Goal: Task Accomplishment & Management: Use online tool/utility

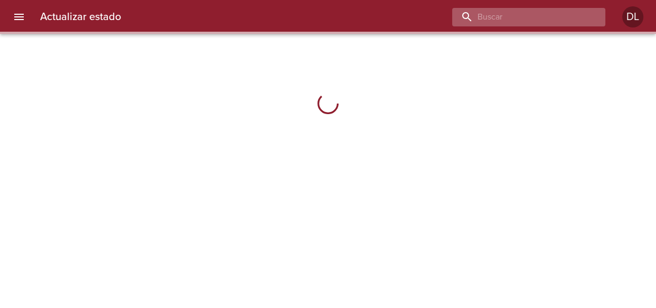
click at [532, 11] on input "buscar" at bounding box center [519, 17] width 135 height 18
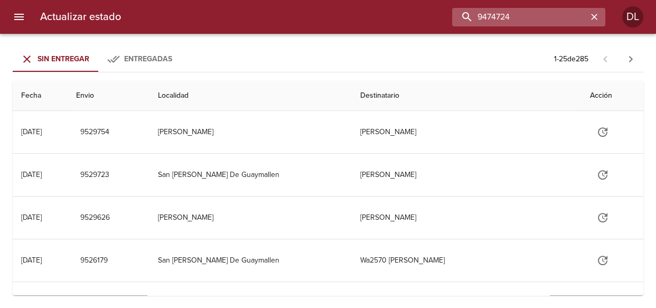
type input "9474724"
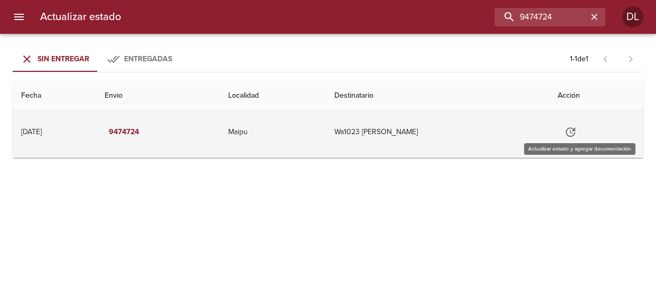
click at [577, 133] on icon "Tabla de envíos del cliente" at bounding box center [571, 132] width 13 height 13
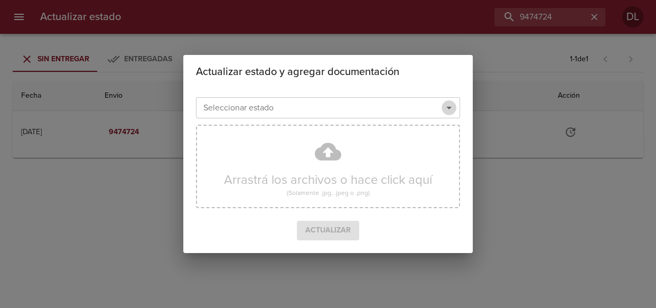
click at [450, 107] on icon "Abrir" at bounding box center [449, 107] width 13 height 13
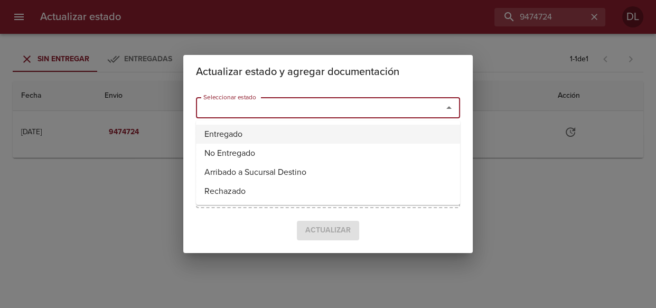
click at [407, 132] on li "Entregado" at bounding box center [328, 134] width 264 height 19
type input "Entregado"
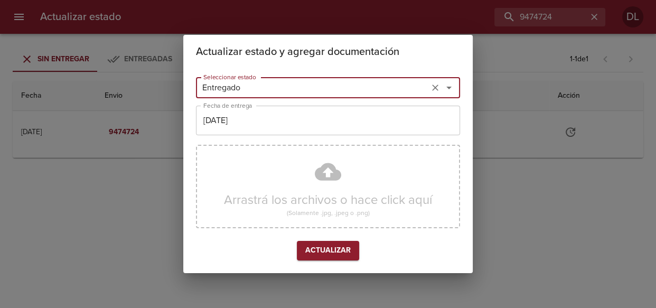
click at [336, 248] on span "Actualizar" at bounding box center [328, 250] width 45 height 13
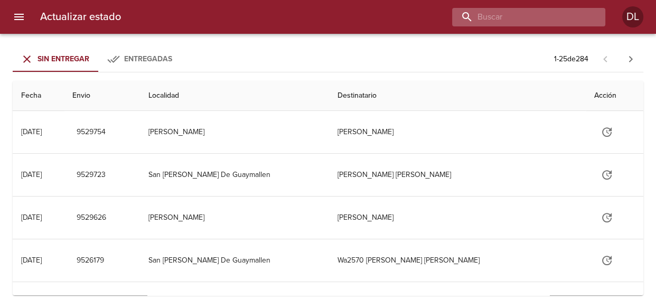
click at [528, 18] on input "buscar" at bounding box center [519, 17] width 135 height 18
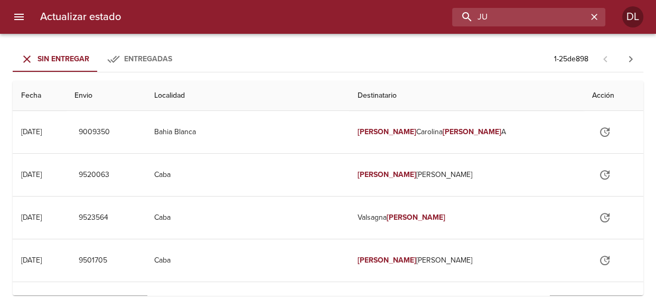
type input "J"
type input "263626"
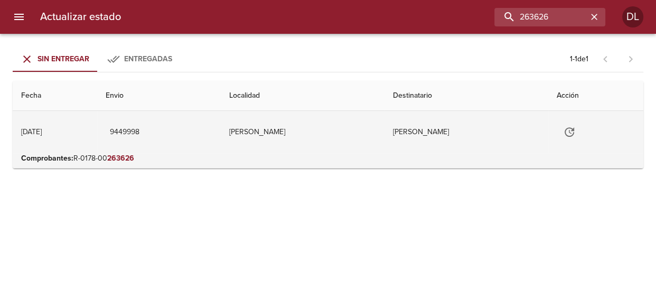
click at [575, 132] on icon "Tabla de envíos del cliente" at bounding box center [569, 132] width 13 height 13
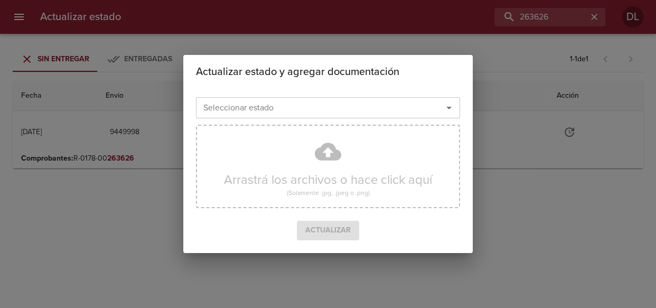
click at [461, 112] on div "Seleccionar estado Seleccionar estado Arrastrá los archivos o hace click aquí (…" at bounding box center [328, 171] width 290 height 164
click at [452, 106] on icon "Abrir" at bounding box center [449, 107] width 13 height 13
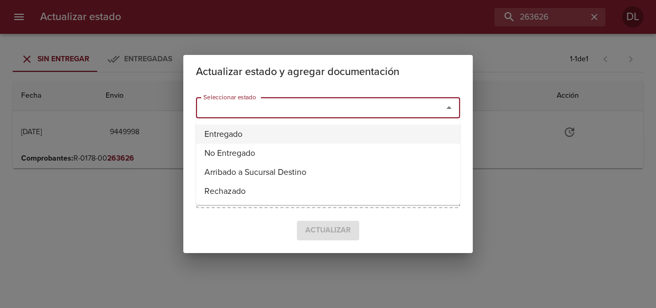
click at [385, 130] on li "Entregado" at bounding box center [328, 134] width 264 height 19
type input "Entregado"
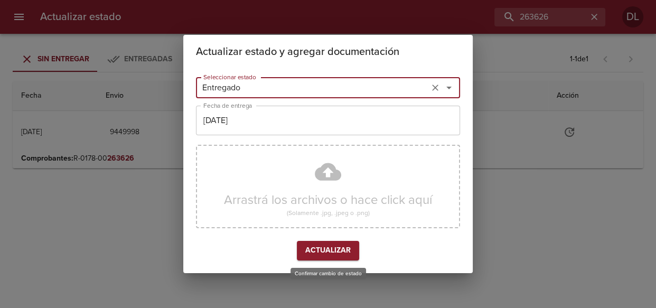
click at [331, 256] on span "Actualizar" at bounding box center [328, 250] width 45 height 13
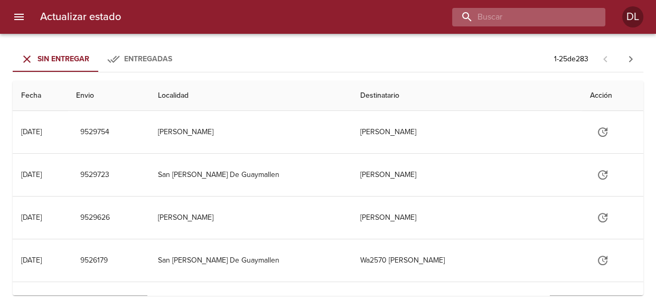
click at [549, 9] on input "buscar" at bounding box center [519, 17] width 135 height 18
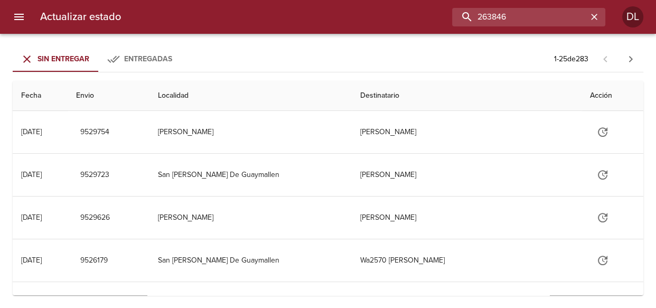
type input "263846"
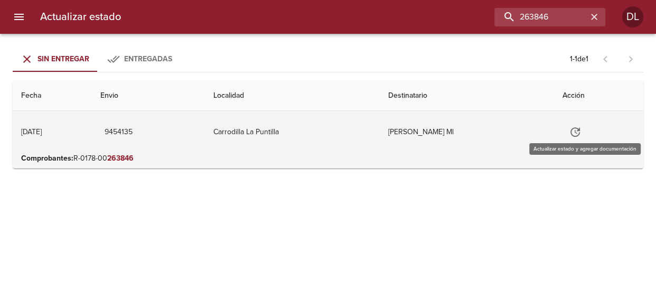
click at [582, 131] on icon "Tabla de envíos del cliente" at bounding box center [575, 132] width 13 height 13
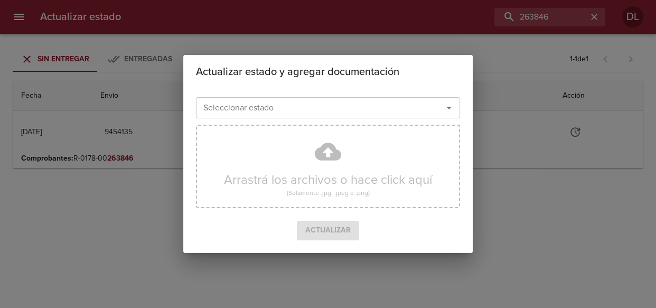
click at [449, 104] on icon "Abrir" at bounding box center [449, 107] width 13 height 13
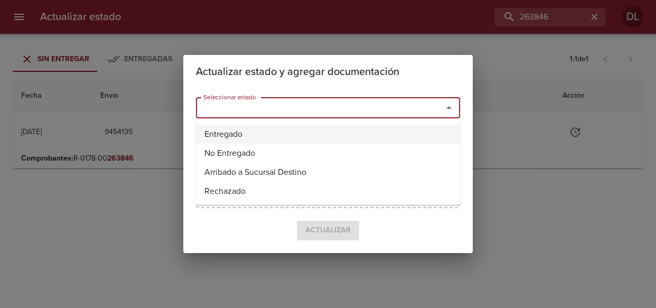
click at [413, 141] on li "Entregado" at bounding box center [328, 134] width 264 height 19
type input "Entregado"
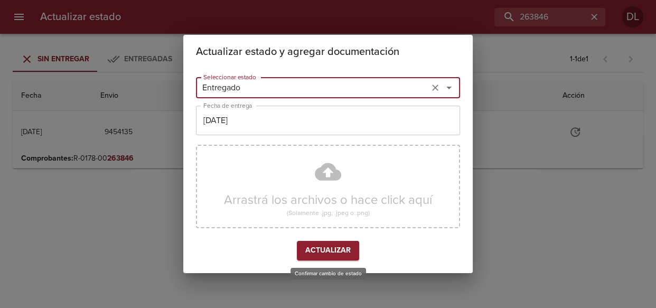
click at [330, 248] on span "Actualizar" at bounding box center [328, 250] width 45 height 13
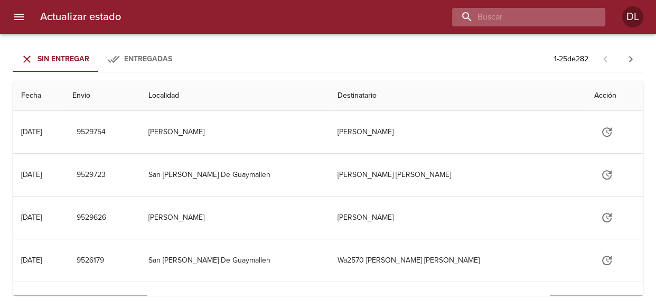
click at [533, 18] on input "buscar" at bounding box center [519, 17] width 135 height 18
type input "264297"
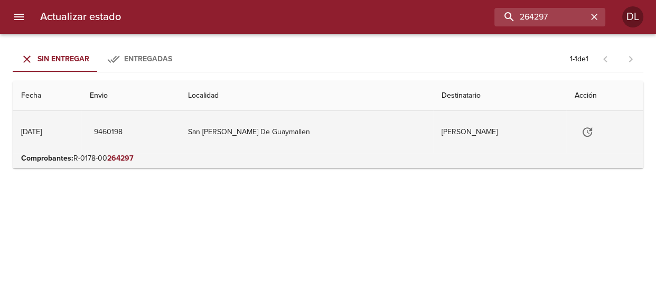
click at [581, 127] on icon "Tabla de envíos del cliente" at bounding box center [587, 132] width 13 height 13
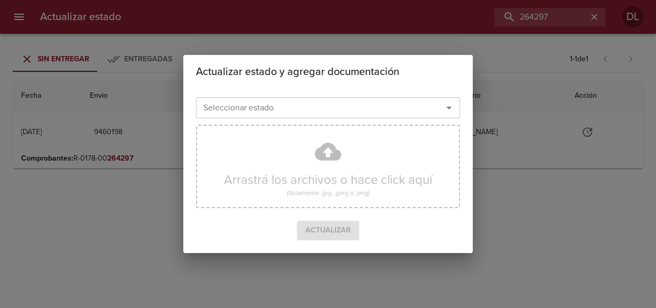
click at [449, 106] on icon "Abrir" at bounding box center [449, 107] width 13 height 13
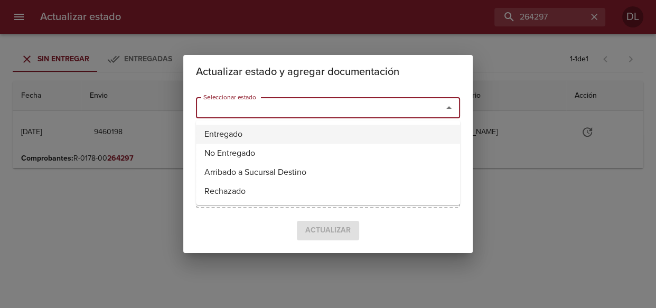
click at [381, 136] on li "Entregado" at bounding box center [328, 134] width 264 height 19
type input "Entregado"
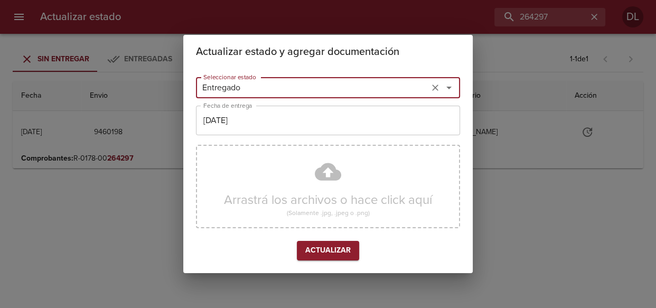
click at [326, 251] on span "Actualizar" at bounding box center [328, 250] width 45 height 13
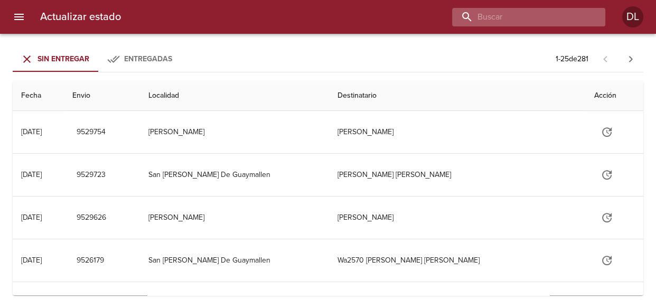
click at [519, 15] on input "buscar" at bounding box center [519, 17] width 135 height 18
type input "262548"
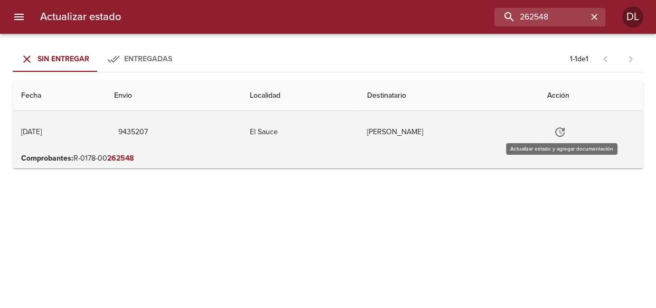
click at [567, 137] on icon "Tabla de envíos del cliente" at bounding box center [560, 132] width 13 height 13
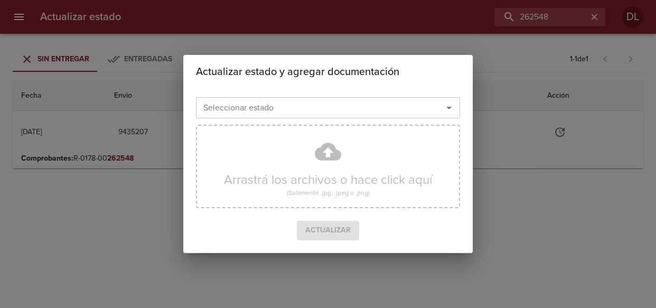
click at [453, 108] on icon "Abrir" at bounding box center [449, 107] width 13 height 13
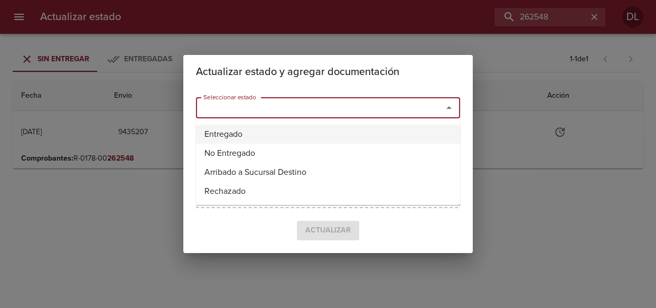
drag, startPoint x: 394, startPoint y: 132, endPoint x: 391, endPoint y: 137, distance: 6.2
click at [394, 132] on li "Entregado" at bounding box center [328, 134] width 264 height 19
type input "Entregado"
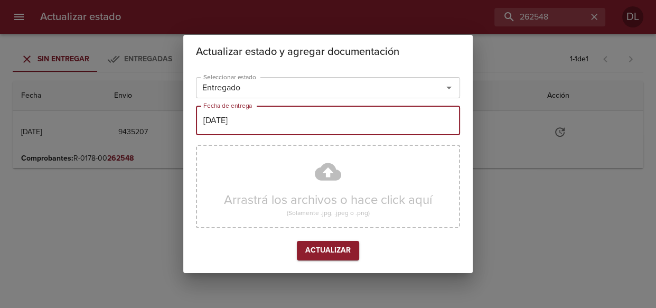
click at [294, 125] on input "[DATE]" at bounding box center [328, 121] width 264 height 30
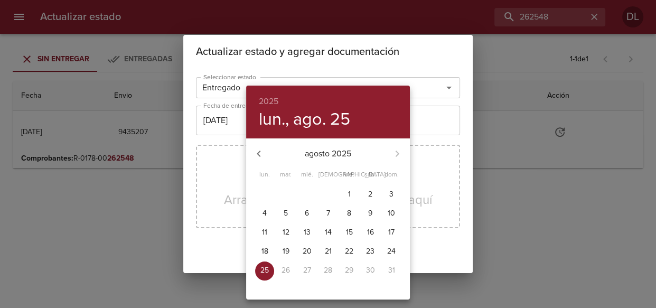
click at [307, 252] on p "20" at bounding box center [307, 251] width 9 height 11
type input "[DATE]"
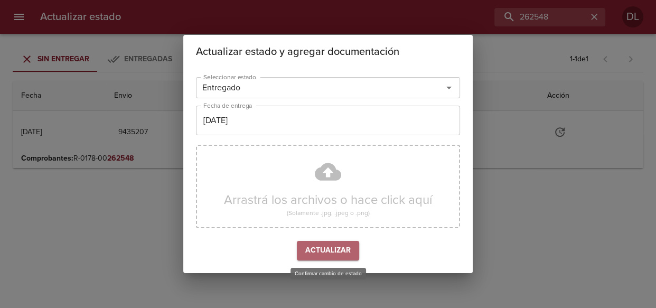
click at [341, 248] on span "Actualizar" at bounding box center [328, 250] width 45 height 13
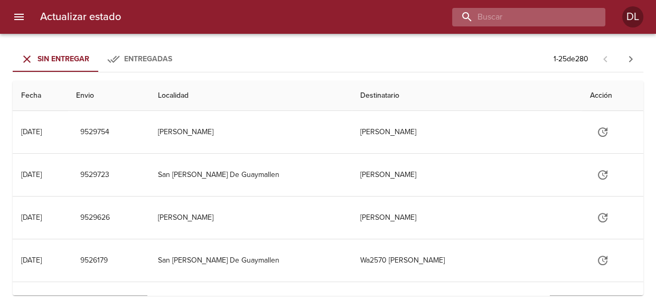
click at [522, 11] on input "buscar" at bounding box center [519, 17] width 135 height 18
type input "9474422"
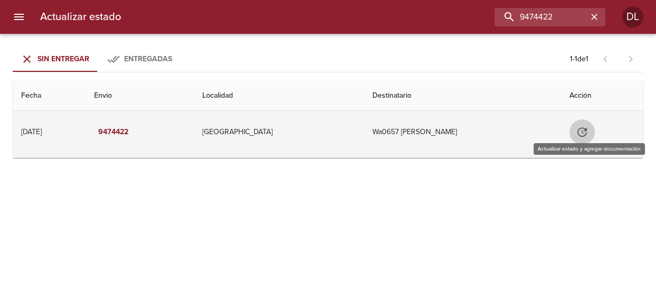
click at [589, 133] on icon "Tabla de envíos del cliente" at bounding box center [582, 132] width 13 height 13
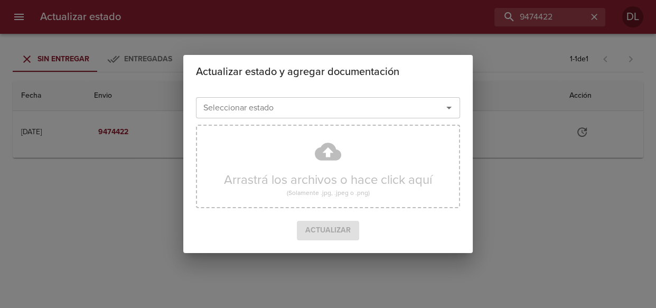
click at [448, 108] on icon "Abrir" at bounding box center [449, 107] width 13 height 13
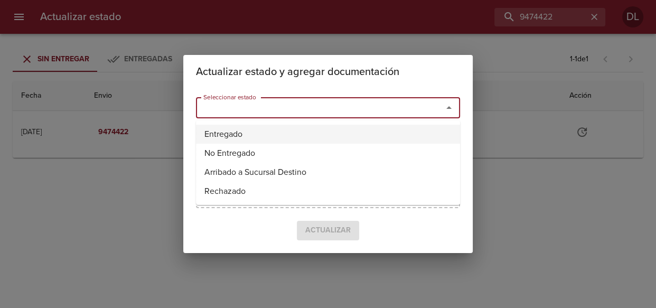
click at [411, 142] on li "Entregado" at bounding box center [328, 134] width 264 height 19
type input "Entregado"
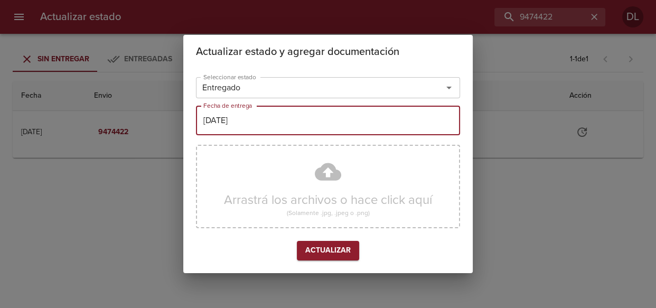
click at [353, 124] on input "[DATE]" at bounding box center [328, 121] width 264 height 30
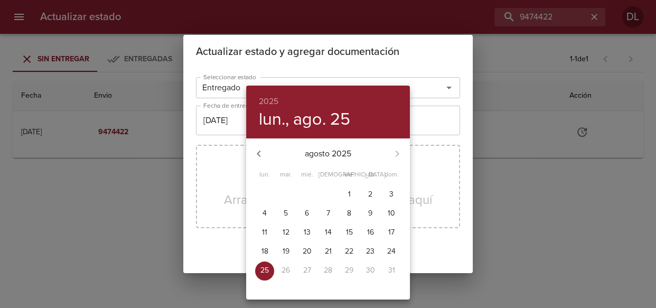
click at [305, 252] on p "20" at bounding box center [307, 251] width 9 height 11
type input "[DATE]"
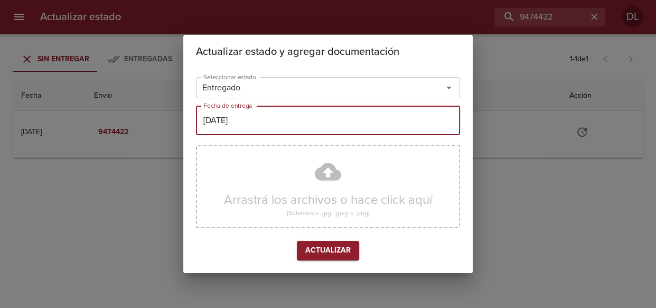
click at [330, 252] on span "Actualizar" at bounding box center [328, 250] width 45 height 13
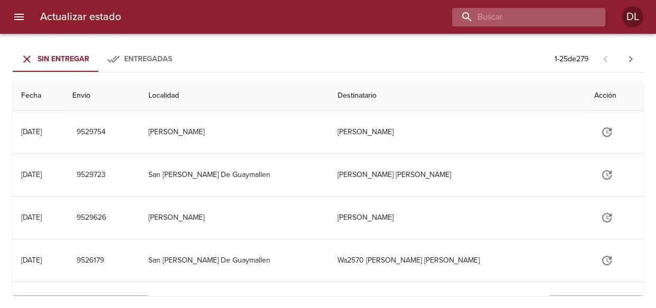
click at [526, 11] on input "buscar" at bounding box center [519, 17] width 135 height 18
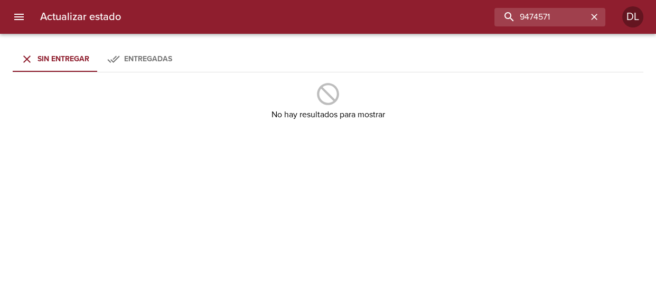
click at [151, 58] on span "Entregadas" at bounding box center [148, 58] width 48 height 9
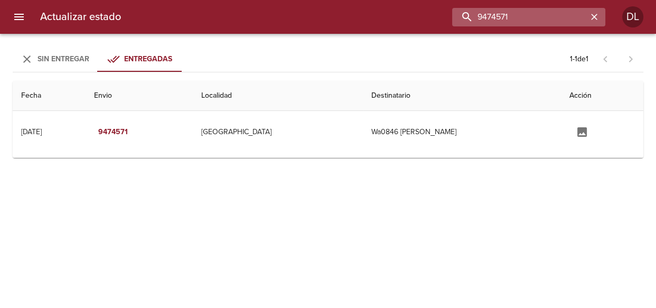
click at [565, 16] on input "9474571" at bounding box center [519, 17] width 135 height 18
type input "9460133"
